Goal: Obtain resource: Obtain resource

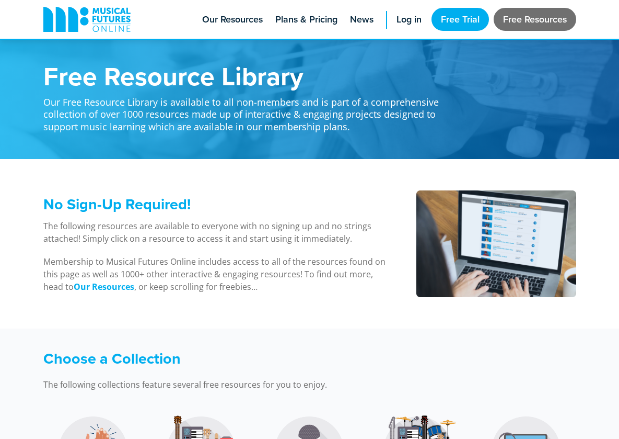
click at [530, 15] on link "Free Resources" at bounding box center [535, 19] width 83 height 23
click at [413, 25] on span "Log in" at bounding box center [409, 20] width 25 height 14
